Goal: Use online tool/utility: Utilize a website feature to perform a specific function

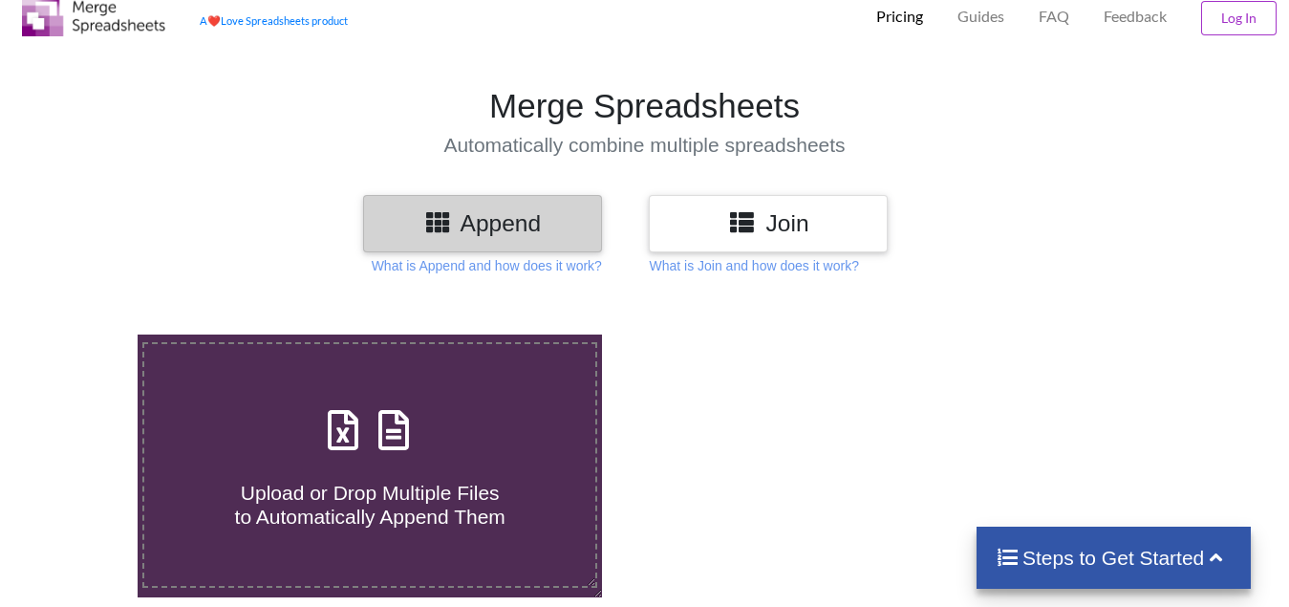
scroll to position [191, 0]
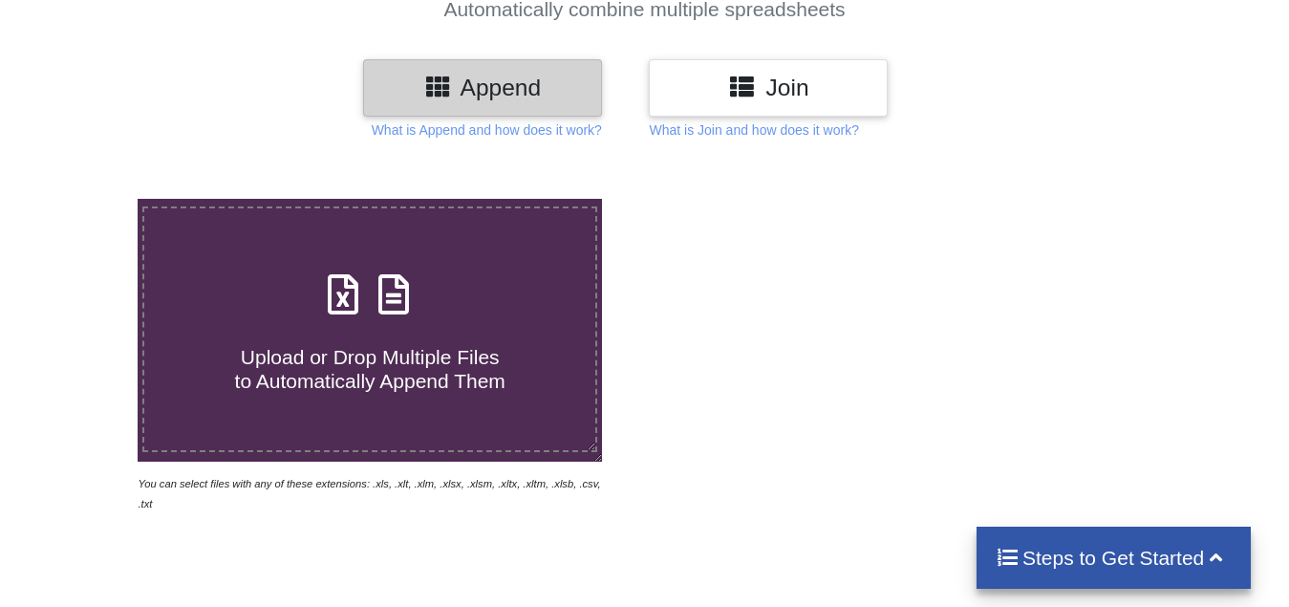
click at [361, 346] on span "Upload or Drop Multiple Files to Automatically Append Them" at bounding box center [370, 369] width 270 height 46
click at [86, 199] on input "Upload or Drop Multiple Files to Automatically Append Them" at bounding box center [86, 199] width 0 height 0
type input "C:\fakepath\3 days Ins break, Technical Analysis Scanner.xlsx"
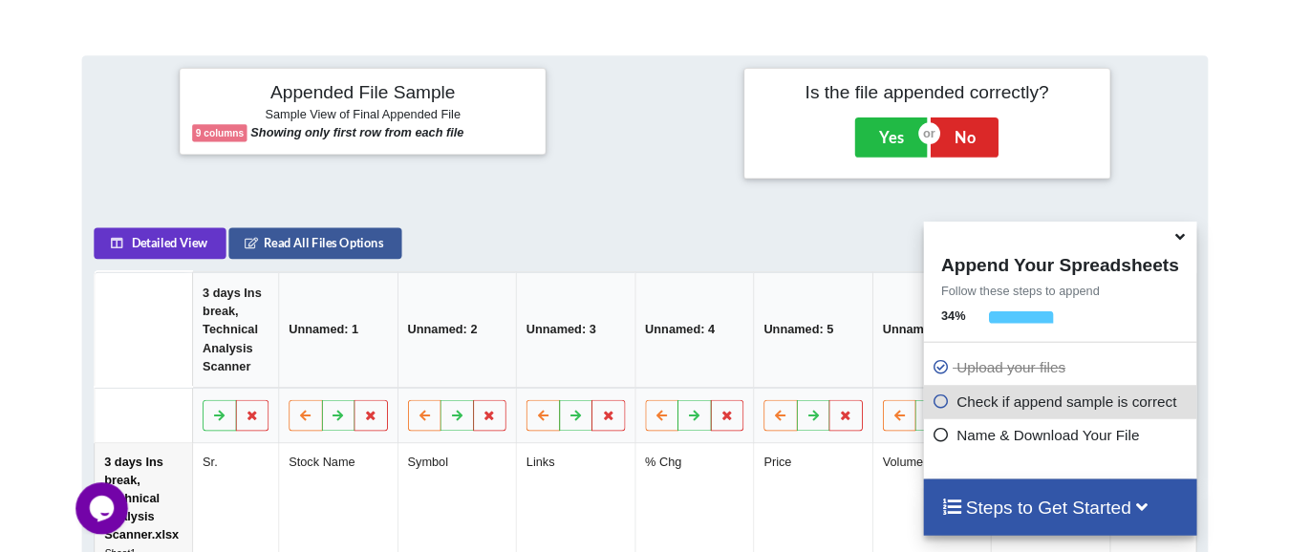
scroll to position [169, 0]
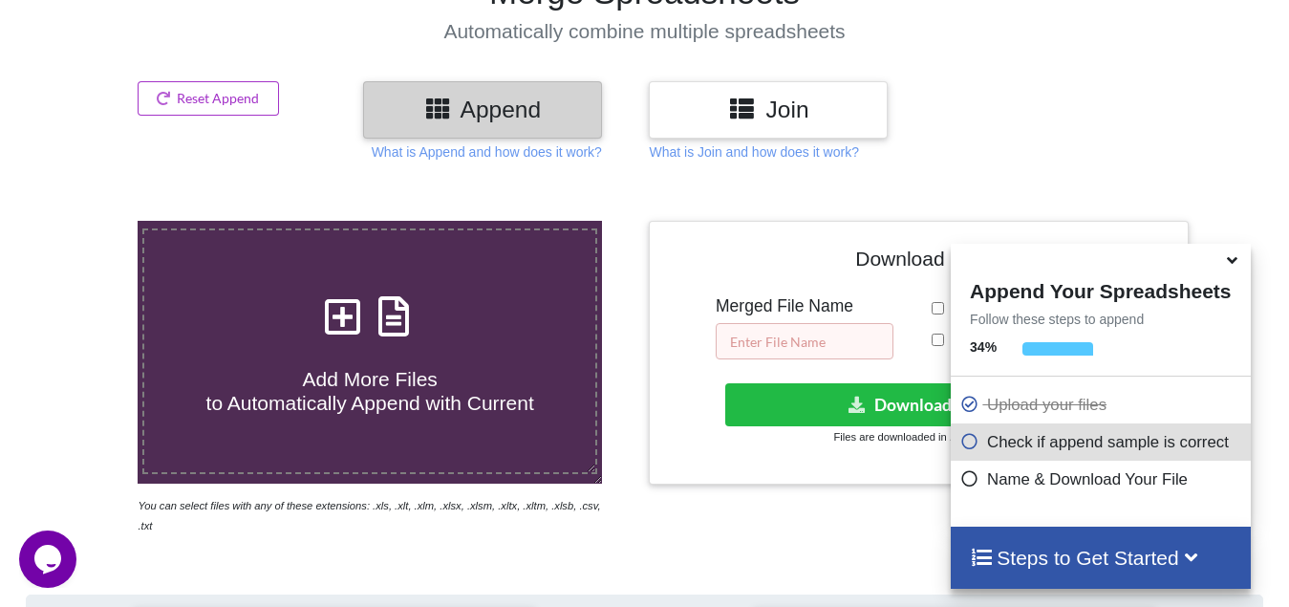
click at [754, 338] on input "text" at bounding box center [805, 341] width 178 height 36
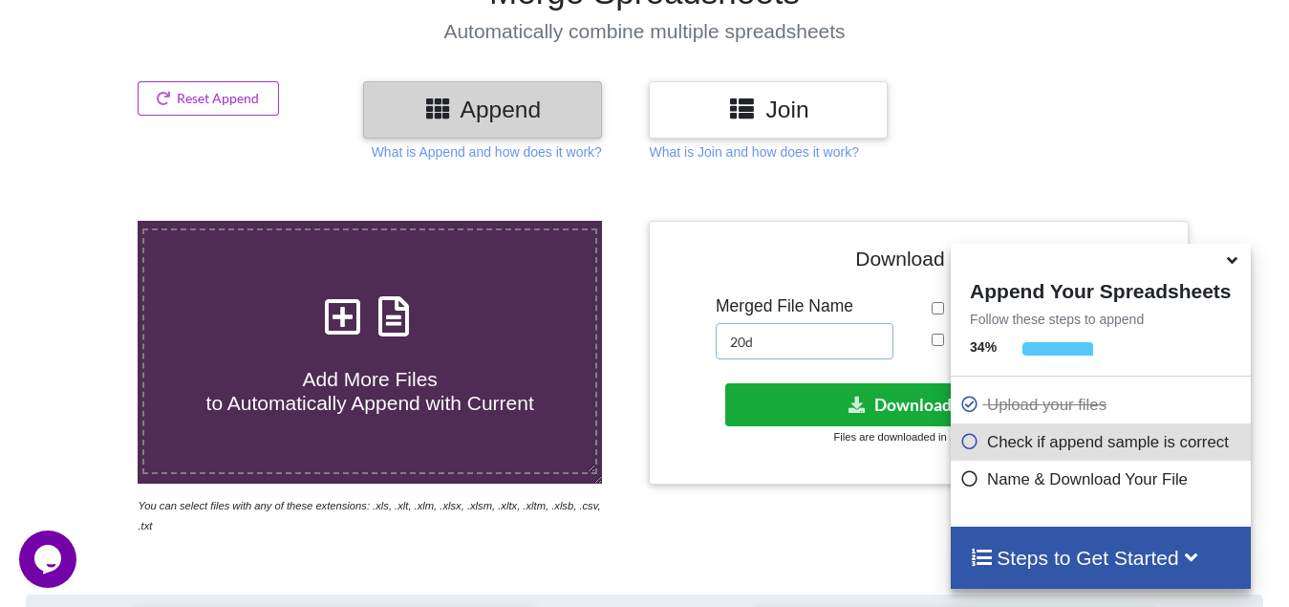
type input "20d"
click at [812, 403] on button "Download File" at bounding box center [916, 404] width 383 height 43
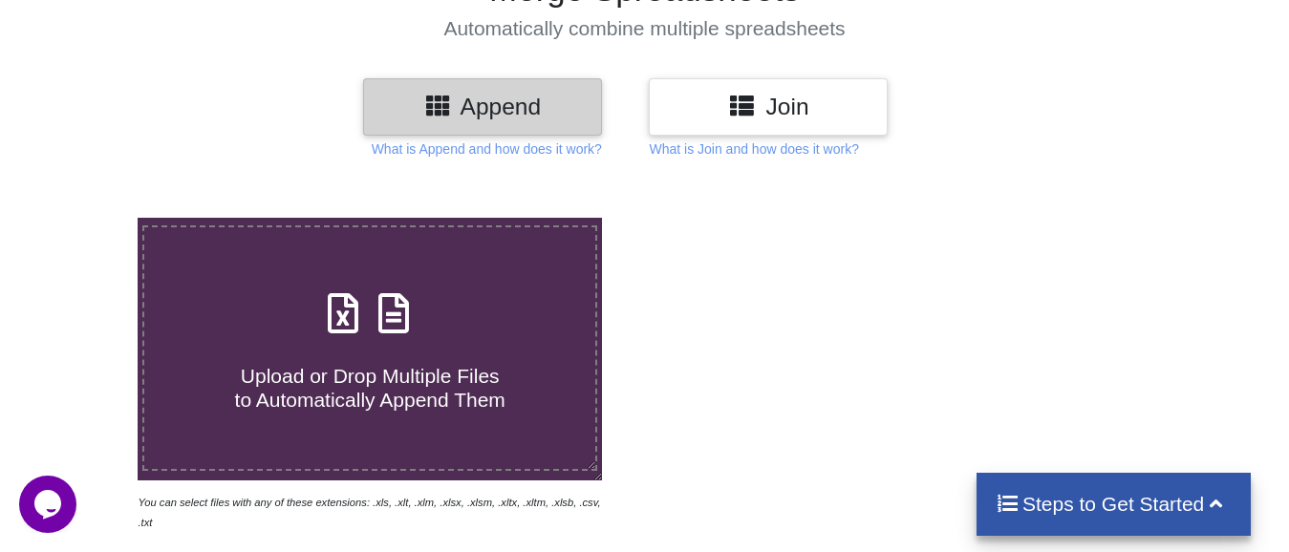
click at [294, 365] on span "Upload or Drop Multiple Files to Automatically Append Them" at bounding box center [370, 388] width 270 height 46
click at [86, 218] on input "Upload or Drop Multiple Files to Automatically Append Them" at bounding box center [86, 218] width 0 height 0
type input "C:\fakepath\10 low from high for 15 mins price action, Technical Analysis Scann…"
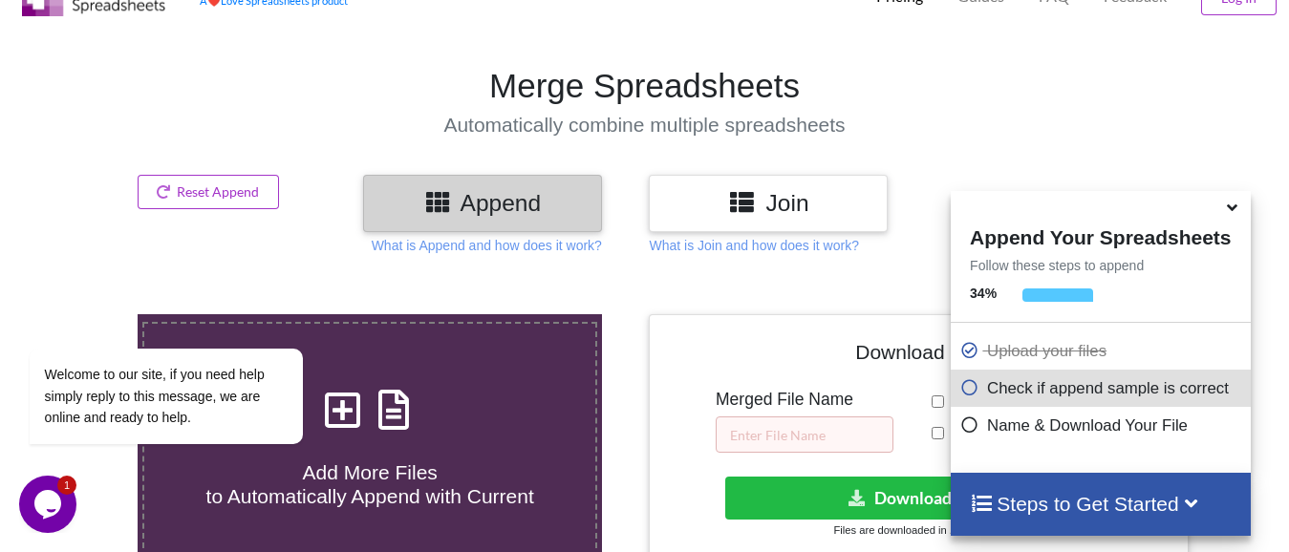
scroll to position [74, 0]
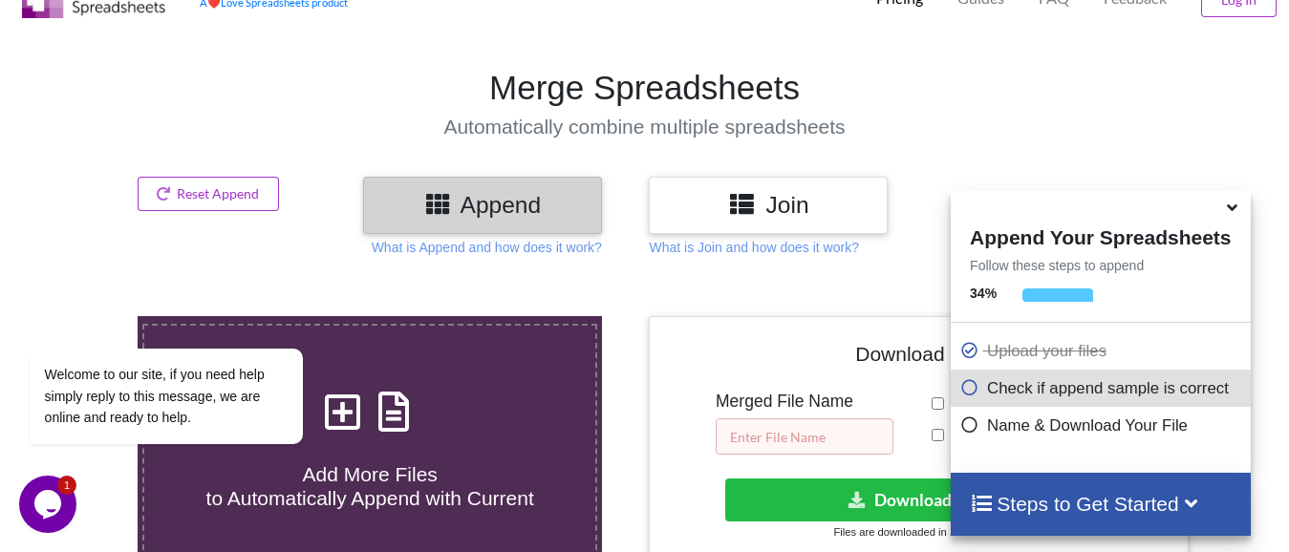
click at [805, 442] on input "text" at bounding box center [805, 436] width 178 height 36
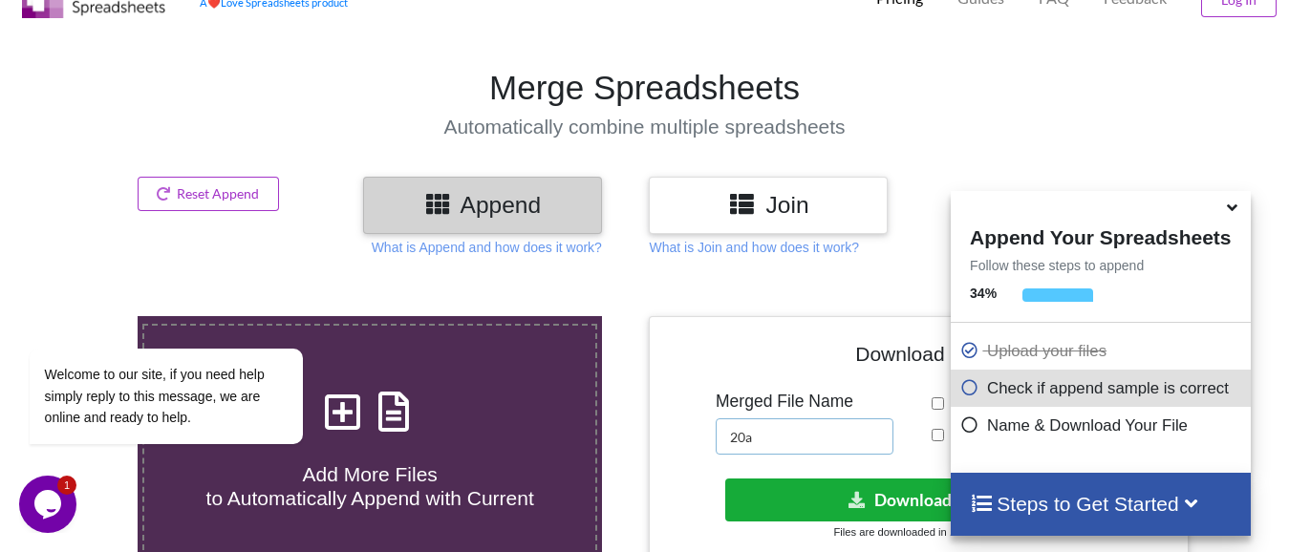
type input "20a"
click at [857, 488] on button "Download File" at bounding box center [916, 500] width 383 height 43
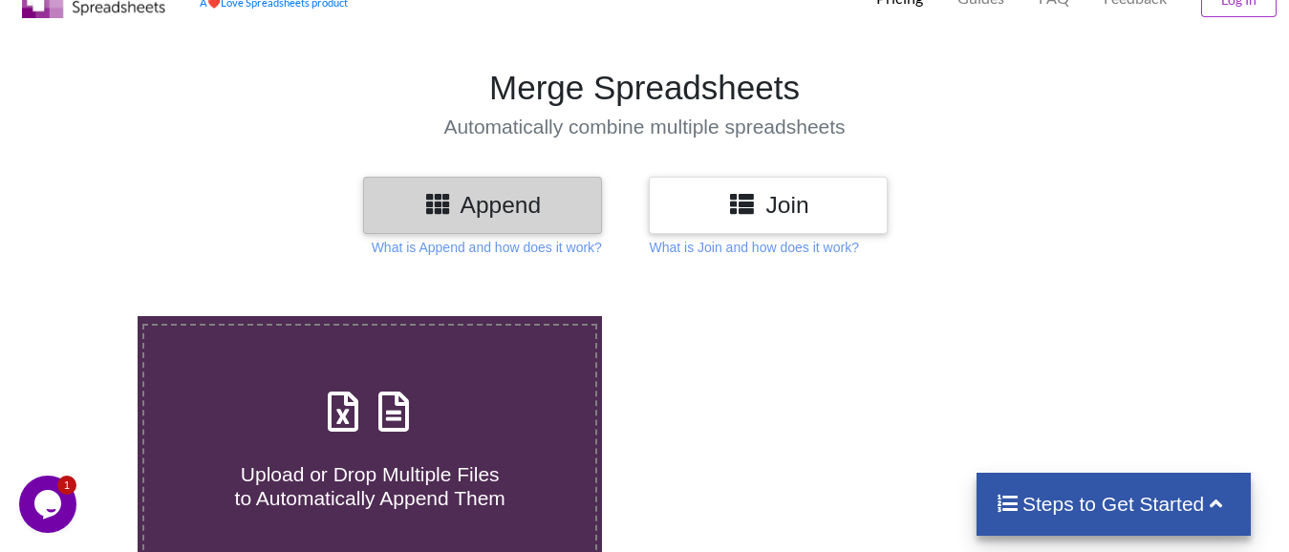
click at [367, 463] on span "Upload or Drop Multiple Files to Automatically Append Them" at bounding box center [370, 486] width 270 height 46
click at [86, 316] on input "Upload or Drop Multiple Files to Automatically Append Them" at bounding box center [86, 316] width 0 height 0
type input "C:\fakepath\Copy - 13, Technical Analysis Scanner(1).xlsx"
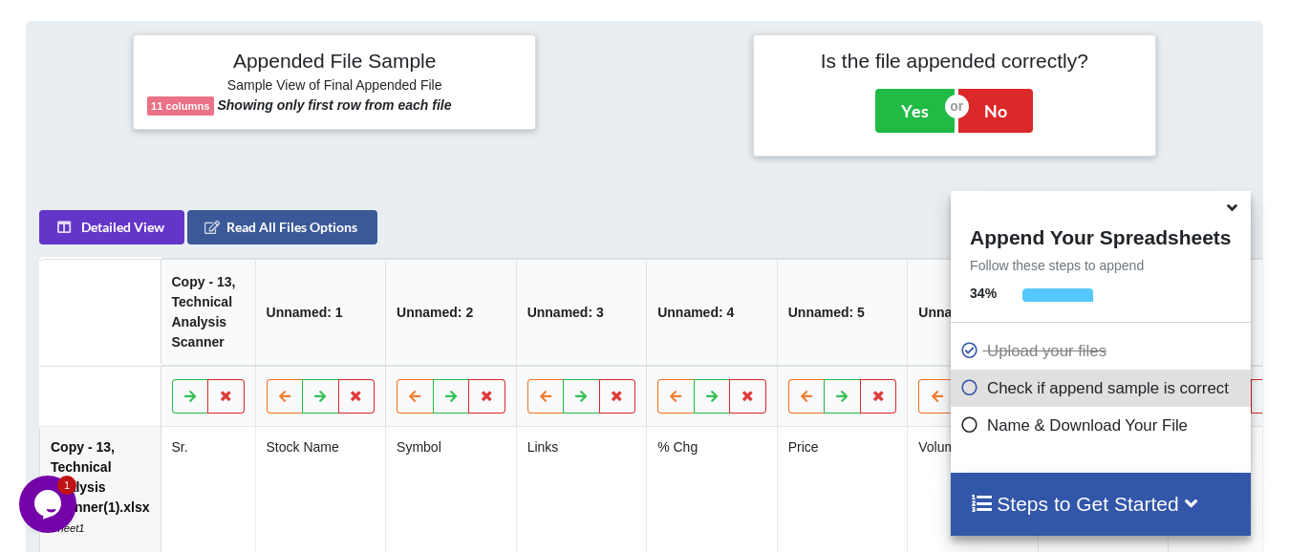
scroll to position [169, 0]
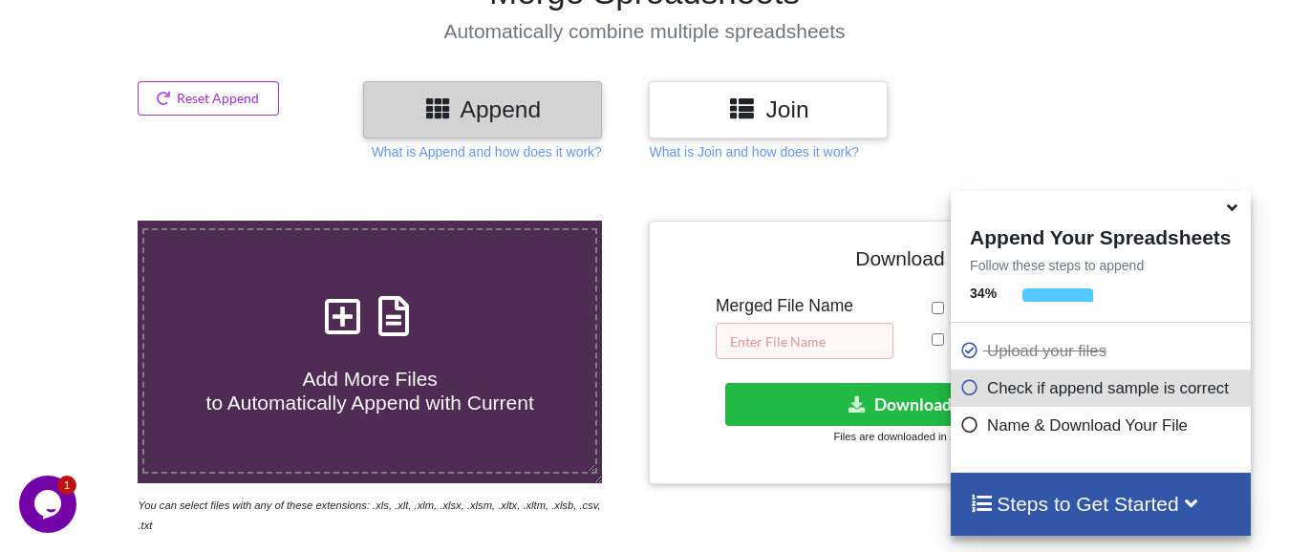
click at [837, 337] on input "text" at bounding box center [805, 341] width 178 height 36
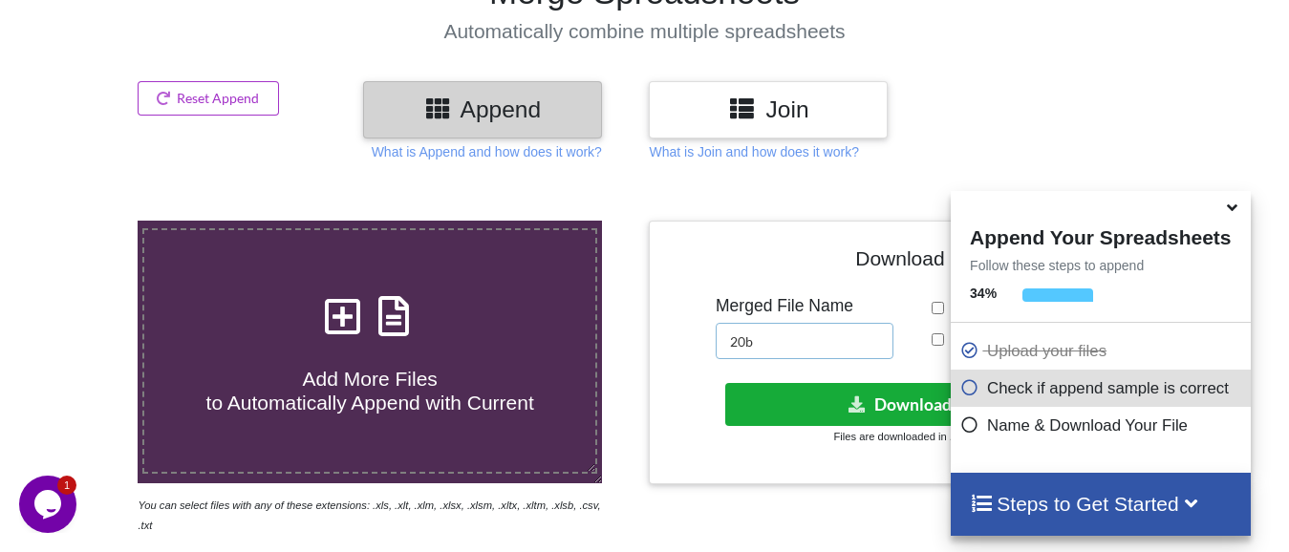
type input "20b"
click at [869, 401] on button "Download File" at bounding box center [916, 404] width 383 height 43
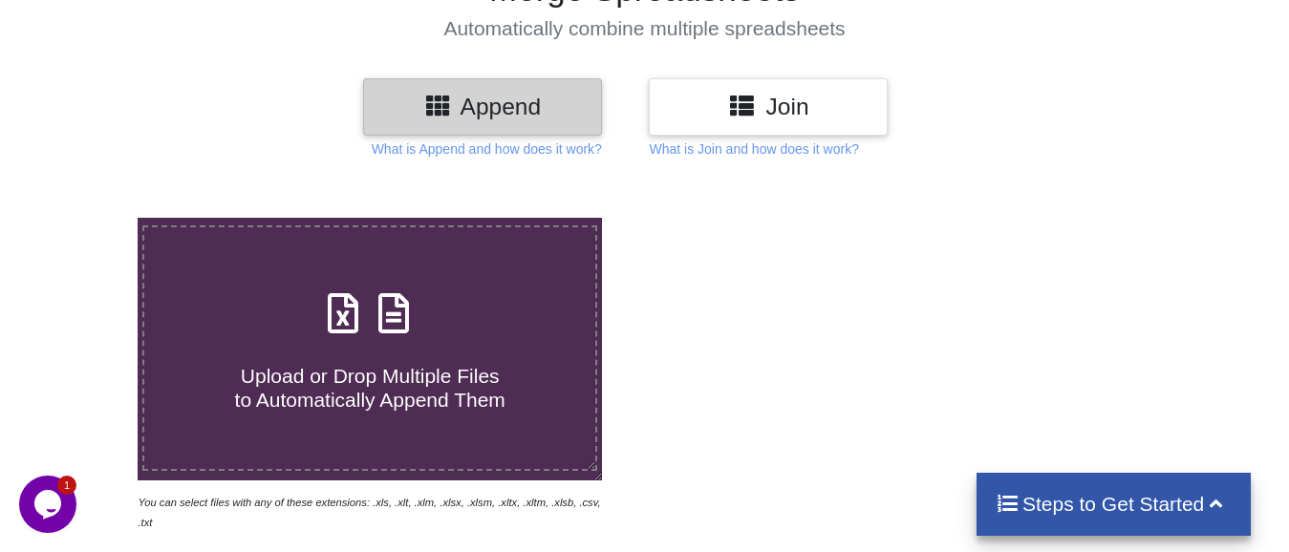
click at [368, 392] on span "Upload or Drop Multiple Files to Automatically Append Them" at bounding box center [370, 388] width 270 height 46
click at [86, 218] on input "Upload or Drop Multiple Files to Automatically Append Them" at bounding box center [86, 218] width 0 height 0
type input "C:\fakepath\entry 1 HR BRK, Technical Analysis Scanner-12 25.xlsx"
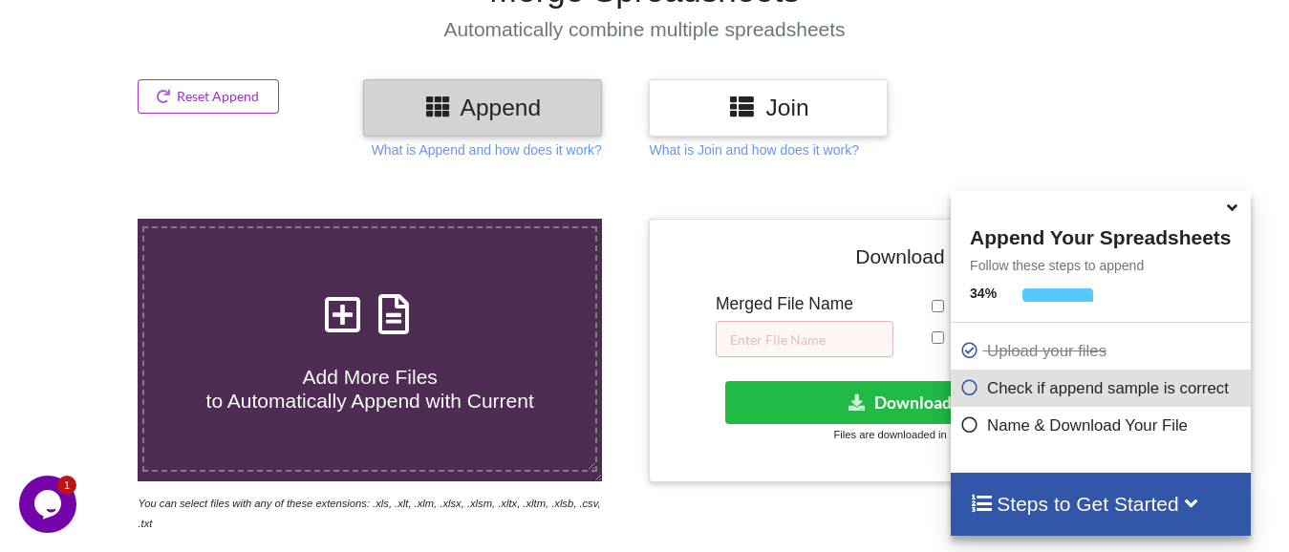
scroll to position [169, 0]
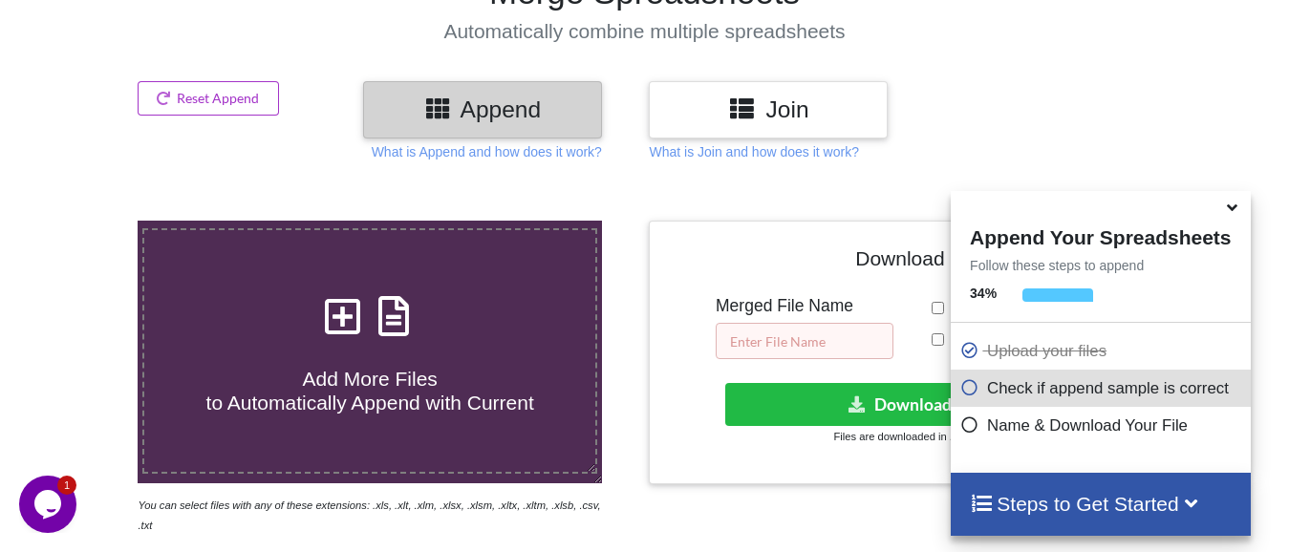
click at [746, 354] on input "text" at bounding box center [805, 341] width 178 height 36
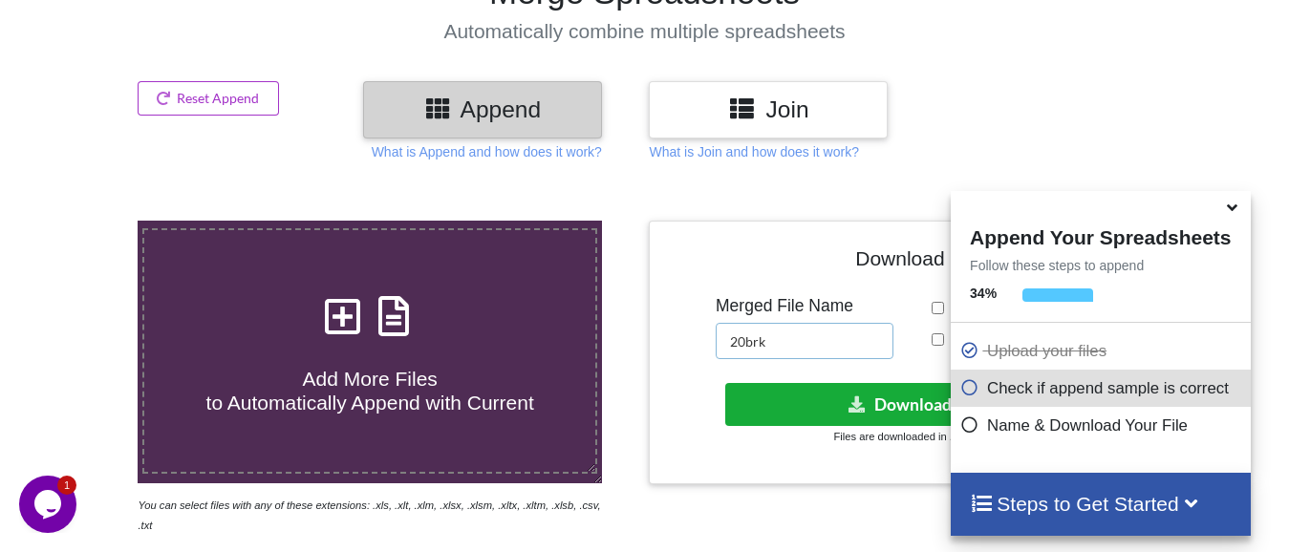
type input "20brk"
click at [834, 406] on button "Download File" at bounding box center [916, 404] width 383 height 43
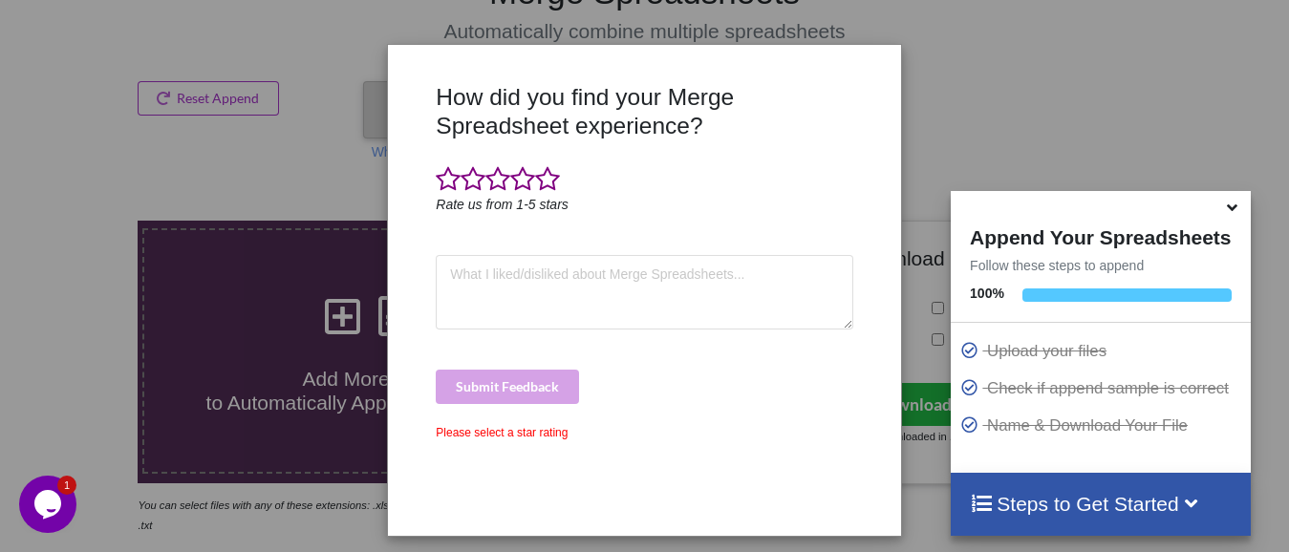
click at [41, 330] on div "How did you find your Merge Spreadsheet experience? Rate us from 1-5 stars Subm…" at bounding box center [644, 276] width 1289 height 552
